Goal: Information Seeking & Learning: Find specific fact

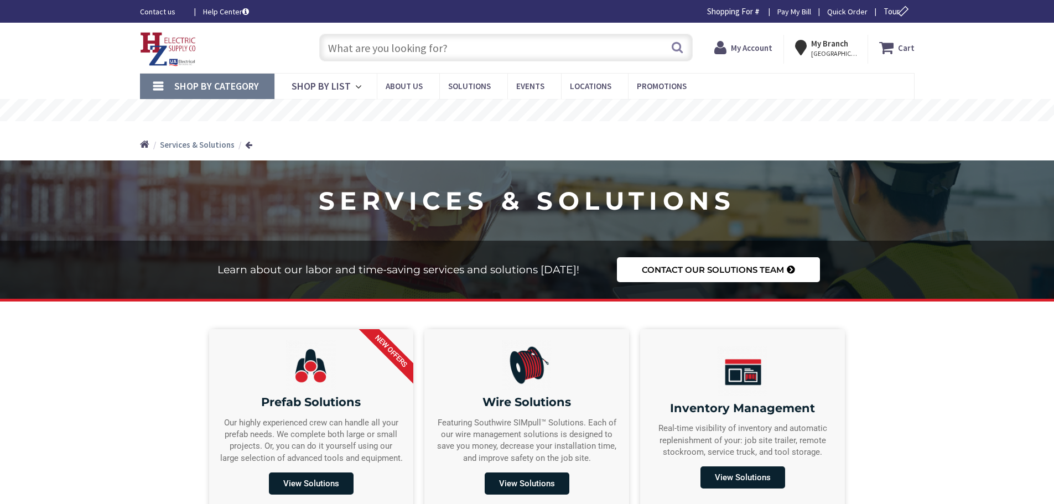
click at [450, 48] on input "text" at bounding box center [505, 48] width 373 height 28
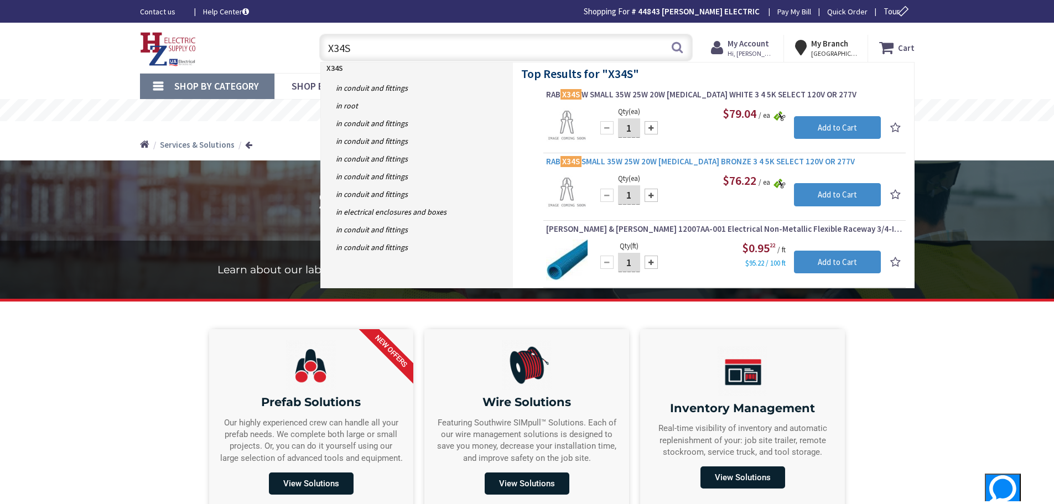
type input "X34S"
click at [675, 162] on span "RAB X34S SMALL 35W 25W 20W KNUCKLE BRONZE 3 4 5K SELECT 120V OR 277V" at bounding box center [724, 161] width 357 height 11
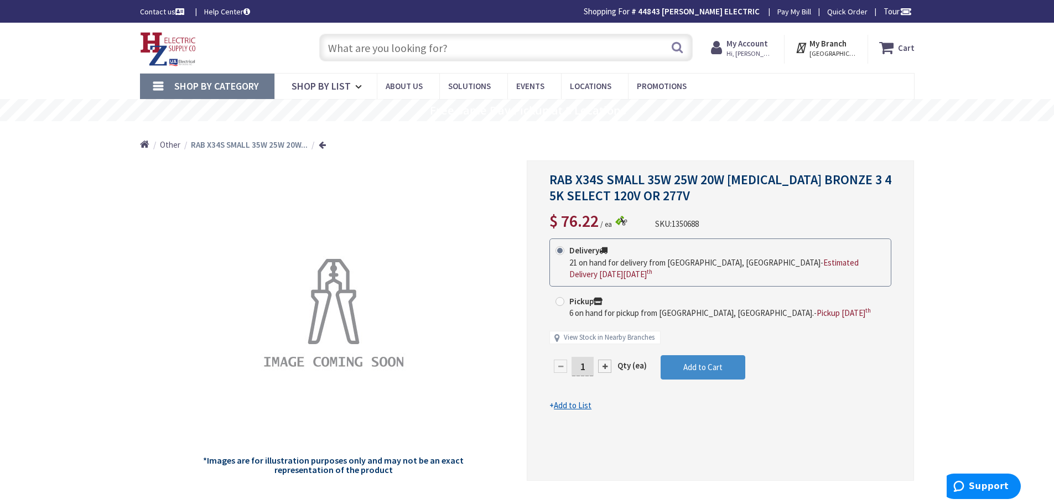
click at [383, 51] on input "text" at bounding box center [505, 48] width 373 height 28
type input "845"
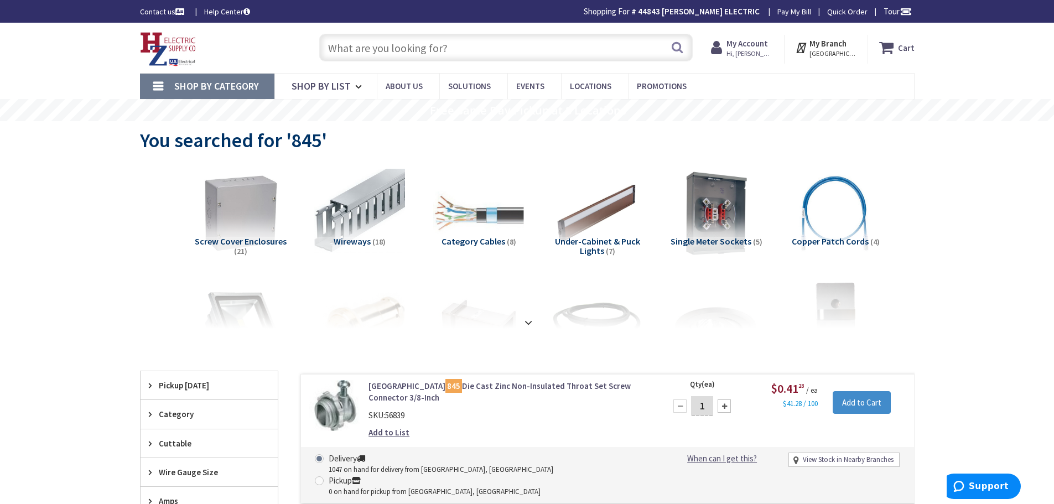
click at [503, 384] on link "Arlington 845 Die Cast Zinc Non-Insulated Throat Set Screw Connector 3/8-Inch" at bounding box center [509, 392] width 282 height 24
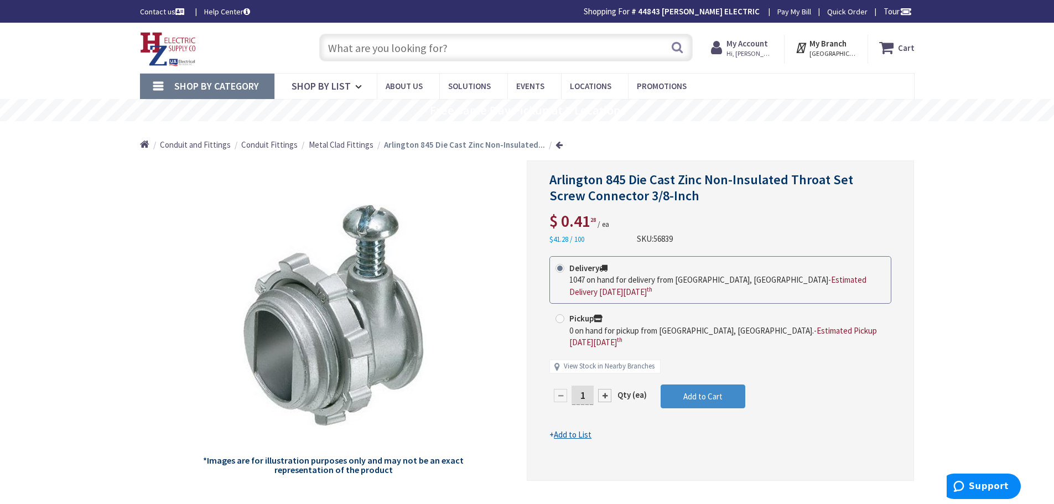
click at [425, 46] on input "text" at bounding box center [505, 48] width 373 height 28
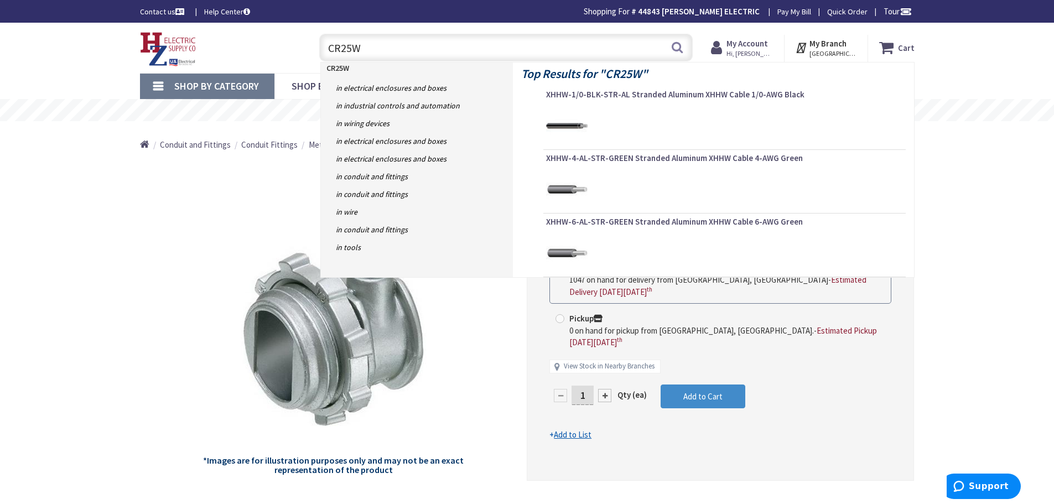
type input "CR25WB"
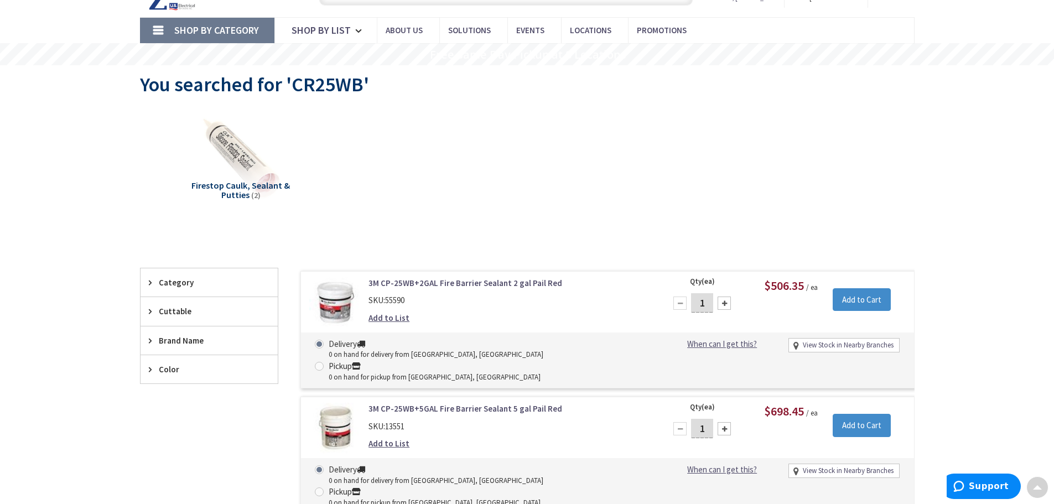
scroll to position [55, 0]
click at [237, 186] on span "Firestop Caulk, Sealant & Putties" at bounding box center [240, 190] width 98 height 21
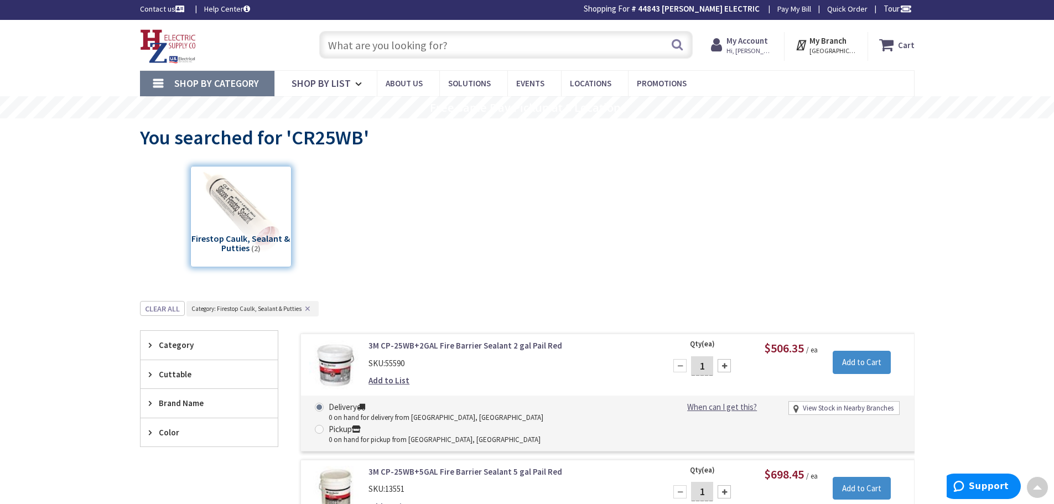
scroll to position [0, 0]
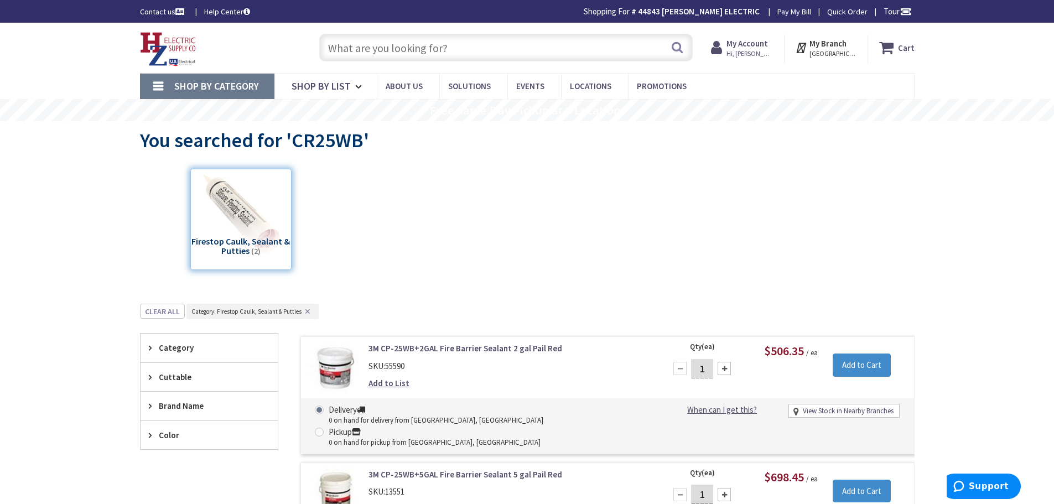
click at [369, 51] on input "text" at bounding box center [505, 48] width 373 height 28
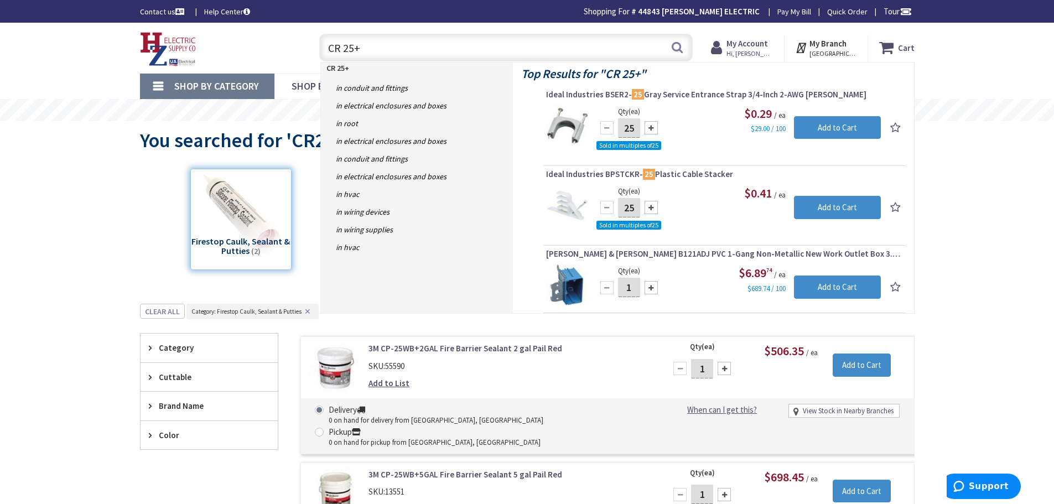
click at [979, 270] on div "Skip to Content Toggle Nav CR 25+ CR 25+ Search Cart My Cart Close" at bounding box center [527, 423] width 1054 height 800
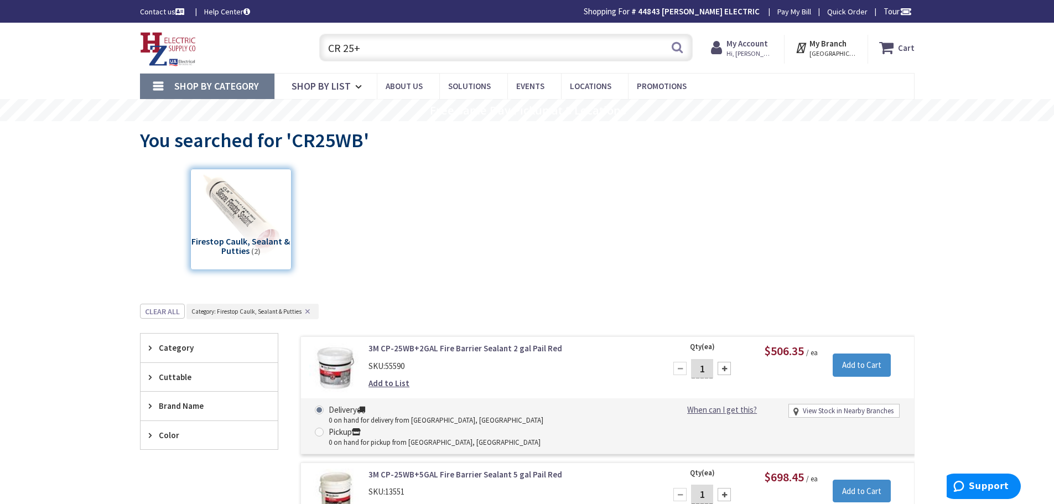
click at [391, 49] on input "CR 25+" at bounding box center [505, 48] width 373 height 28
type input "C"
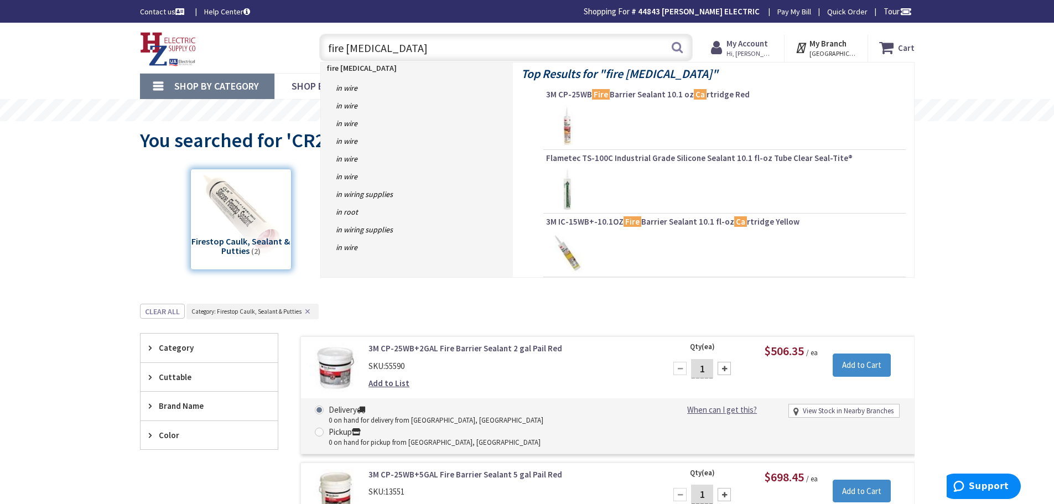
type input "fire caulk"
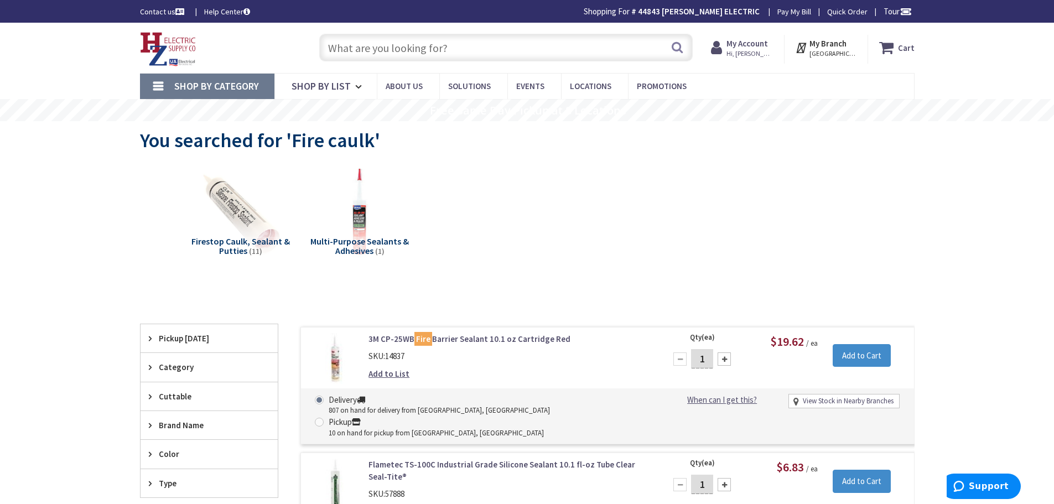
click at [370, 44] on input "text" at bounding box center [505, 48] width 373 height 28
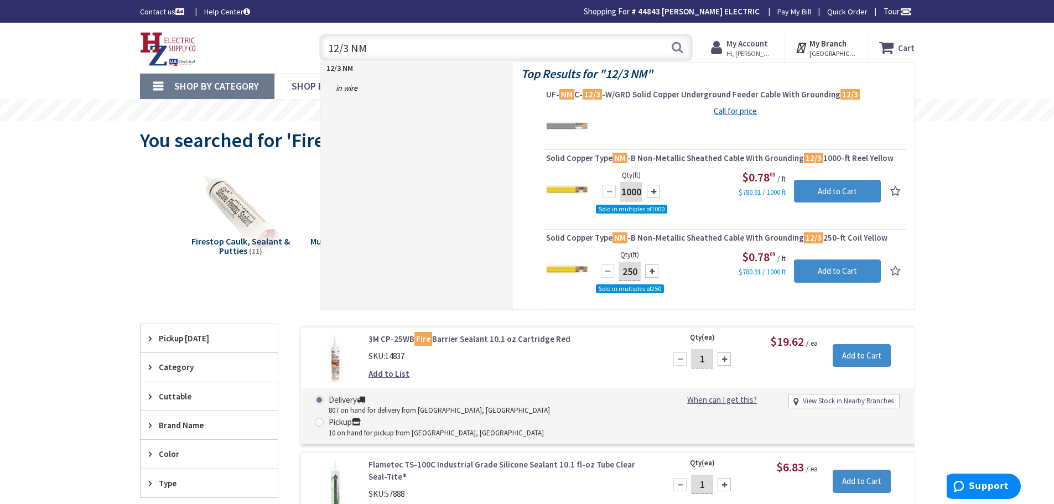
type input "12/3 NM"
